Goal: Task Accomplishment & Management: Complete application form

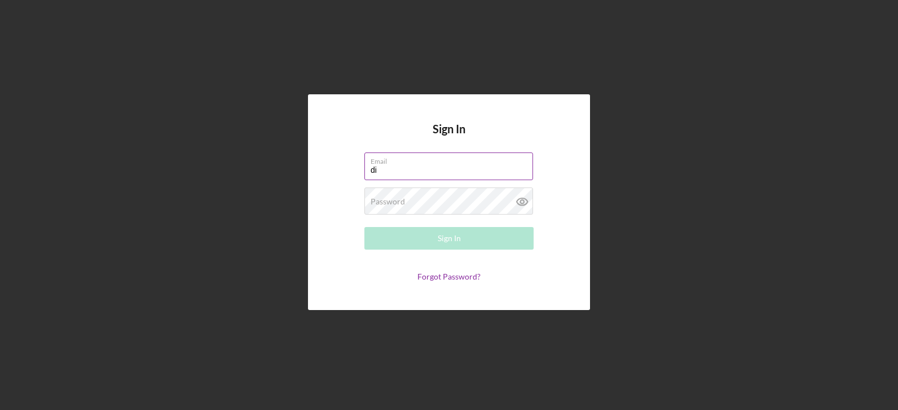
type input "[EMAIL_ADDRESS][DOMAIN_NAME]"
click at [390, 198] on label "Password" at bounding box center [388, 201] width 34 height 9
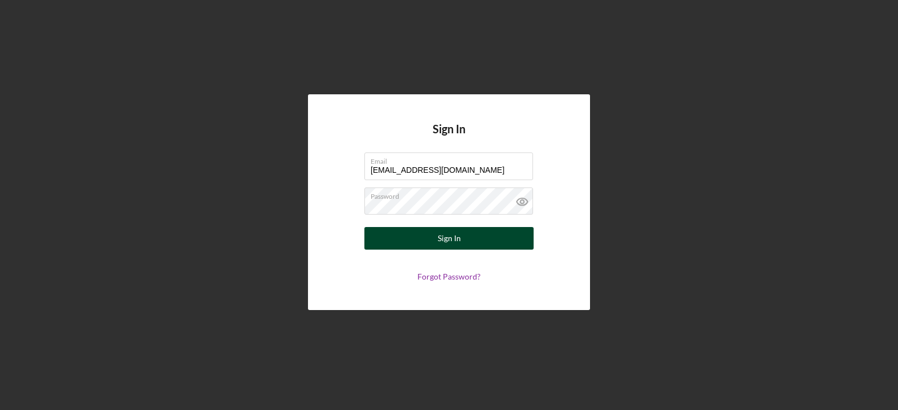
click at [476, 240] on button "Sign In" at bounding box center [449, 238] width 169 height 23
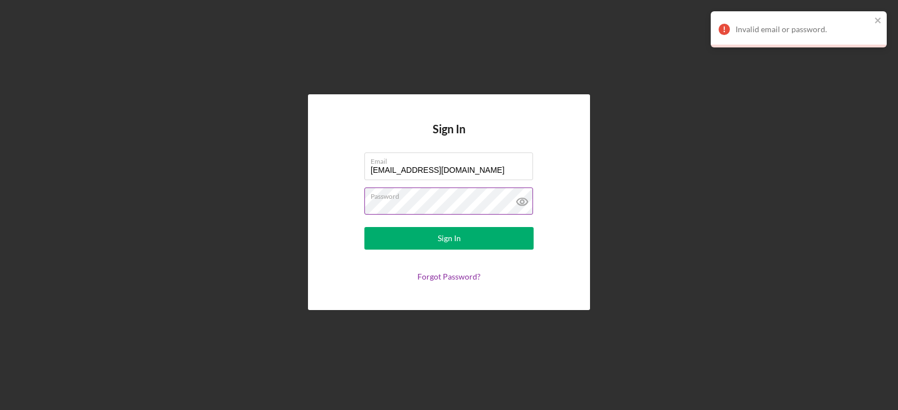
click at [529, 199] on icon at bounding box center [523, 201] width 28 height 28
click at [495, 231] on button "Sign In" at bounding box center [449, 238] width 169 height 23
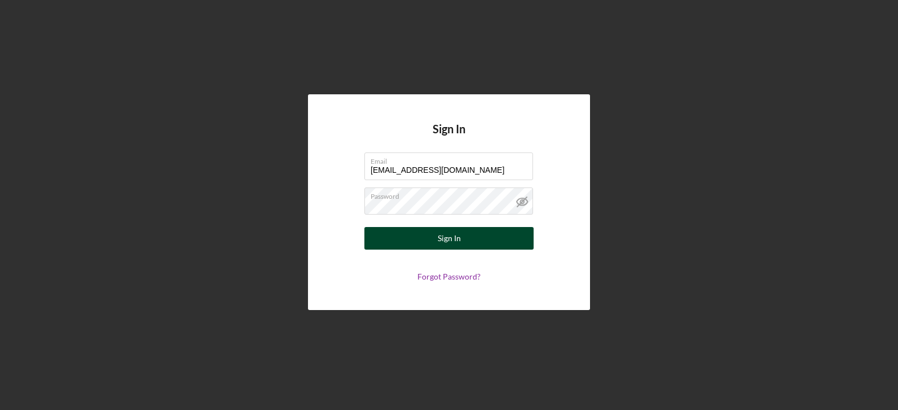
click at [461, 240] on button "Sign In" at bounding box center [449, 238] width 169 height 23
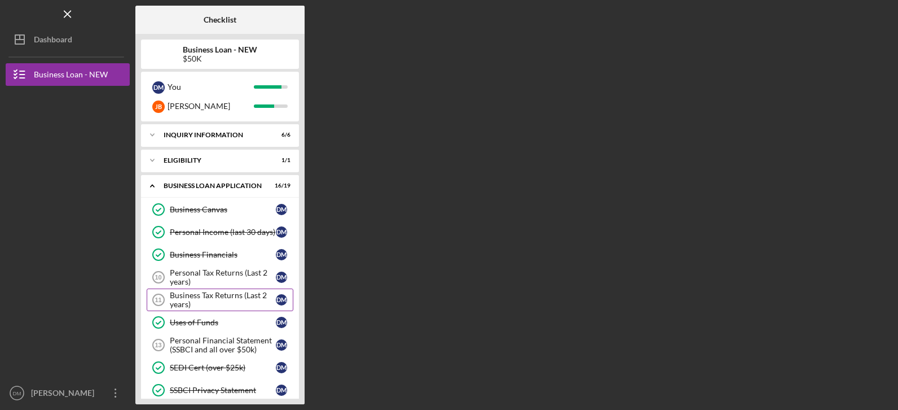
scroll to position [56, 0]
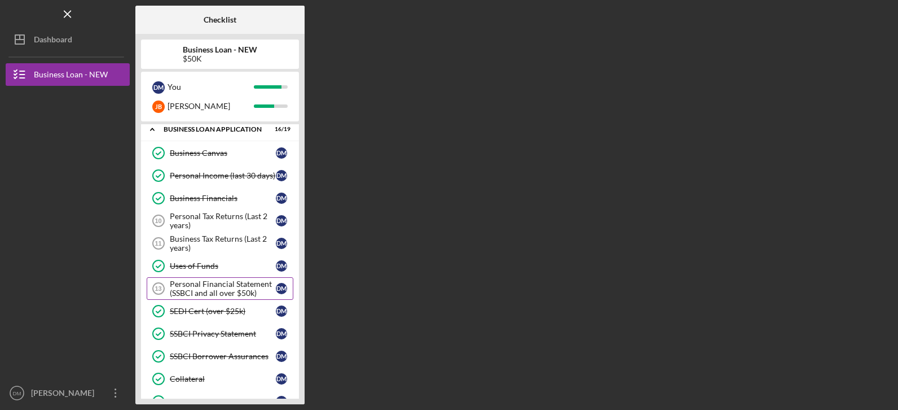
click at [232, 291] on div "Personal Financial Statement (SSBCI and all over $50k)" at bounding box center [223, 288] width 106 height 18
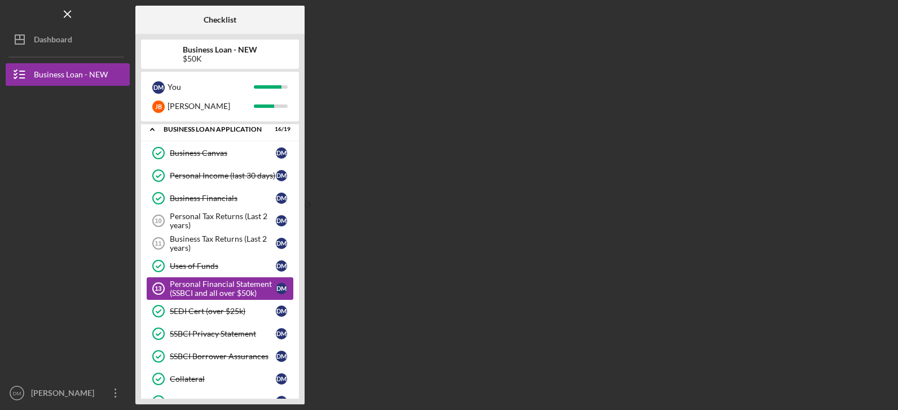
click at [219, 286] on div "Personal Financial Statement (SSBCI and all over $50k)" at bounding box center [223, 288] width 106 height 18
click at [195, 286] on div "Personal Financial Statement (SSBCI and all over $50k)" at bounding box center [223, 288] width 106 height 18
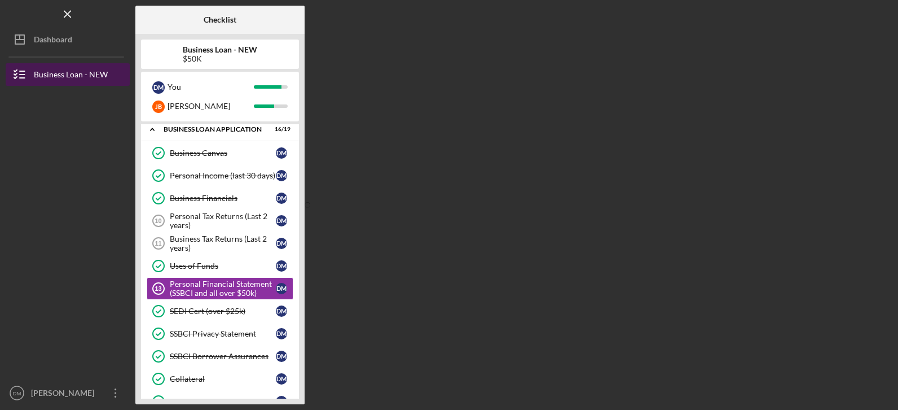
click at [71, 74] on div "Business Loan - NEW" at bounding box center [71, 75] width 74 height 25
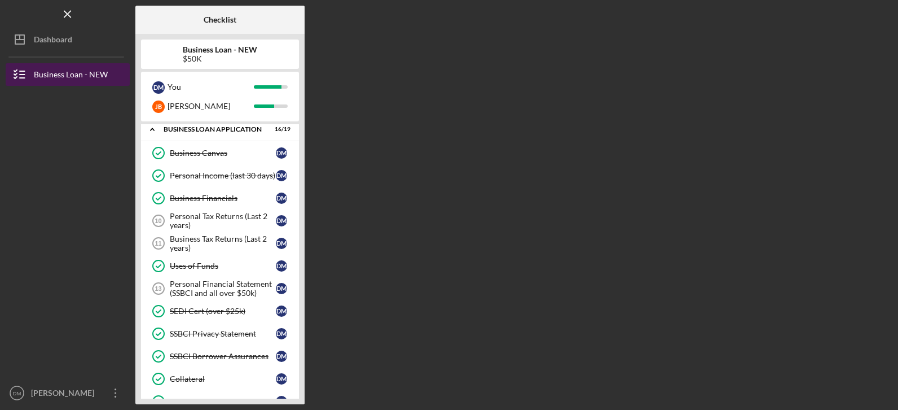
click at [71, 74] on div "Business Loan - NEW" at bounding box center [71, 75] width 74 height 25
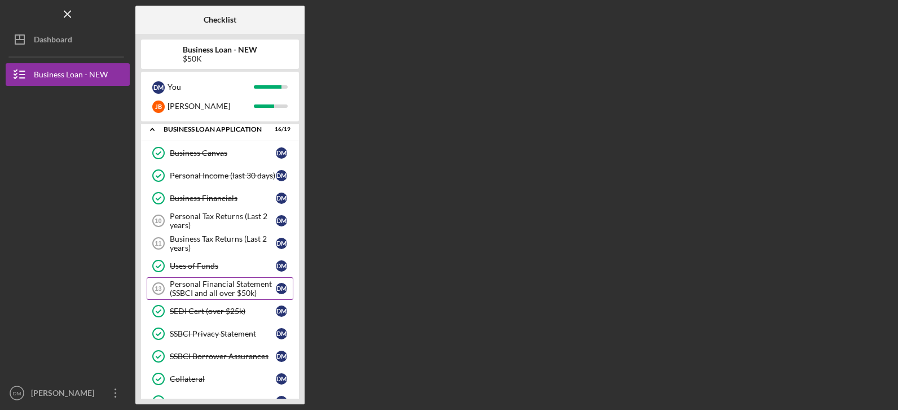
click at [213, 287] on div "Personal Financial Statement (SSBCI and all over $50k)" at bounding box center [223, 288] width 106 height 18
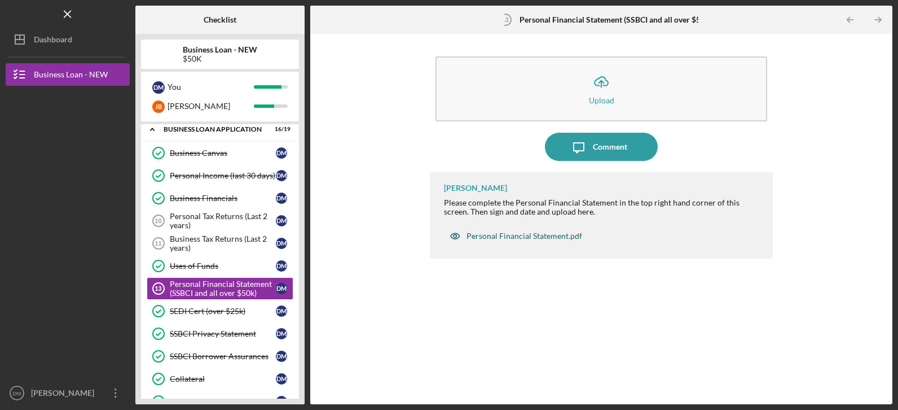
click at [515, 235] on div "Personal Financial Statement.pdf" at bounding box center [525, 235] width 116 height 9
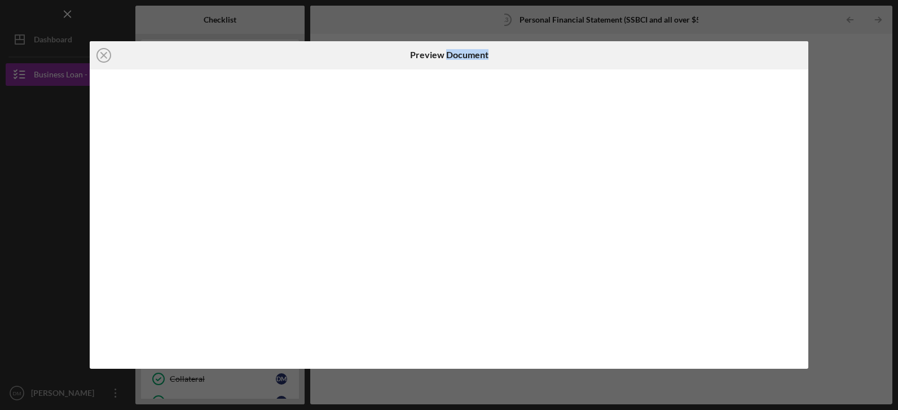
click at [515, 235] on div at bounding box center [449, 219] width 719 height 300
click at [797, 52] on icon "button" at bounding box center [795, 53] width 10 height 6
